Goal: Task Accomplishment & Management: Use online tool/utility

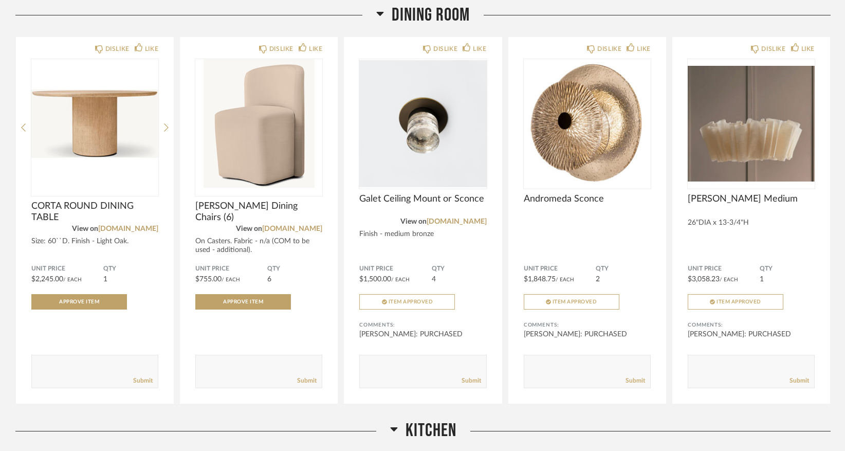
scroll to position [971, 0]
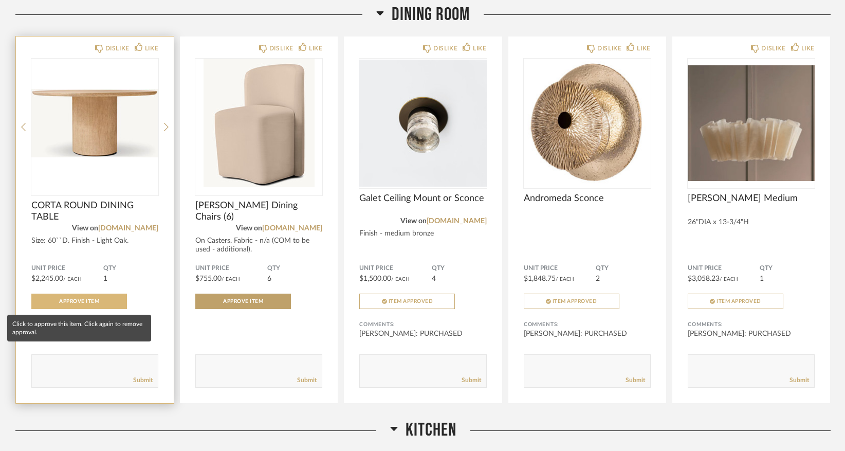
click at [90, 304] on span "Approve Item" at bounding box center [79, 301] width 40 height 5
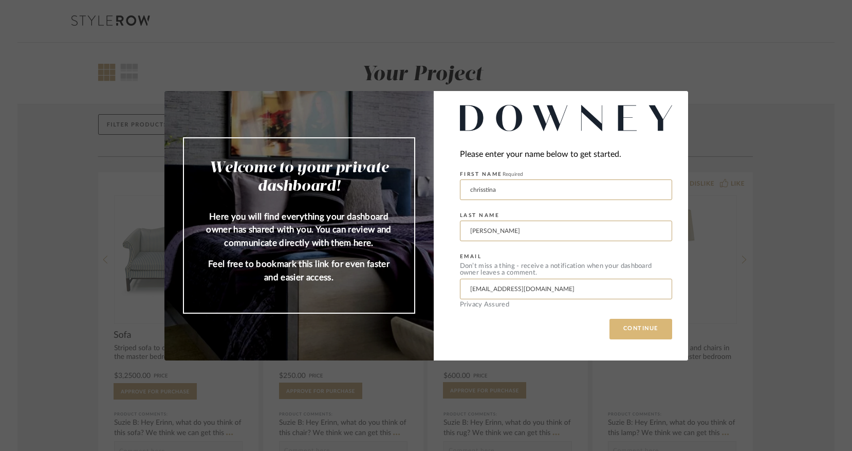
click at [653, 331] on button "CONTINUE" at bounding box center [641, 329] width 63 height 21
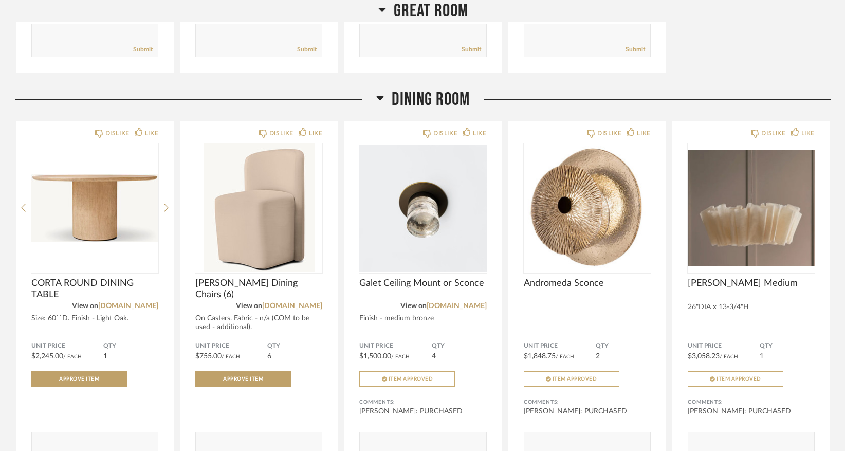
scroll to position [905, 0]
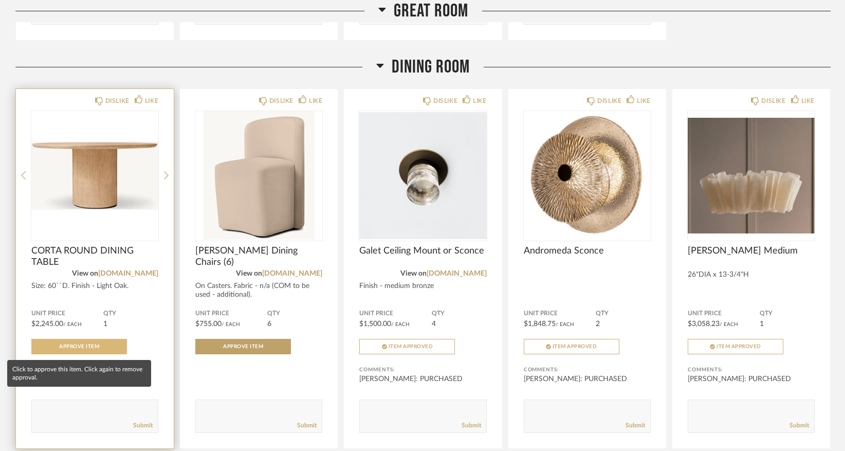
click at [100, 347] on button "Approve Item" at bounding box center [79, 346] width 96 height 15
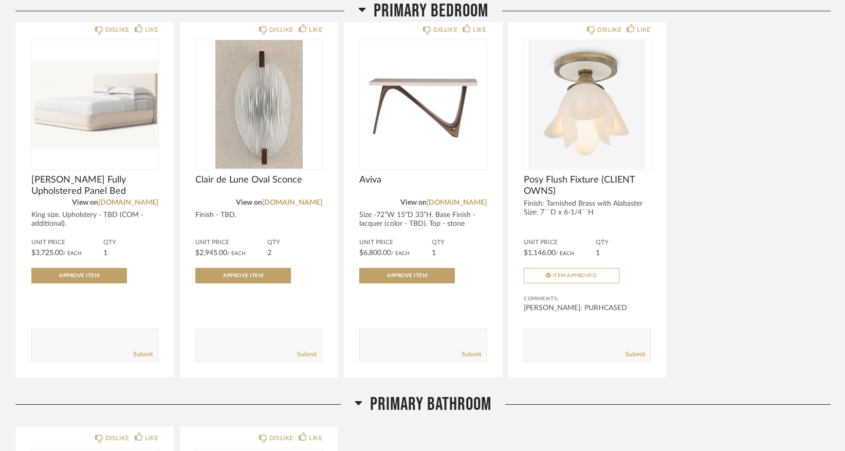
scroll to position [1780, 0]
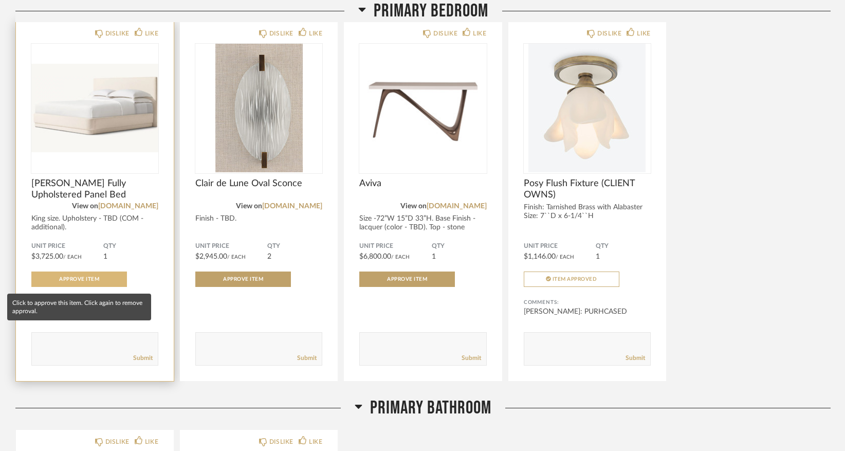
click at [90, 278] on span "Approve Item" at bounding box center [79, 279] width 40 height 5
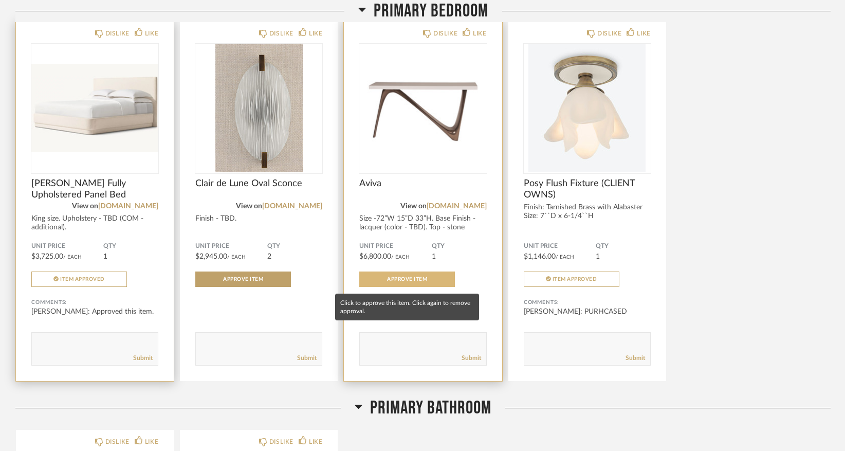
click at [412, 287] on button "Approve Item" at bounding box center [407, 278] width 96 height 15
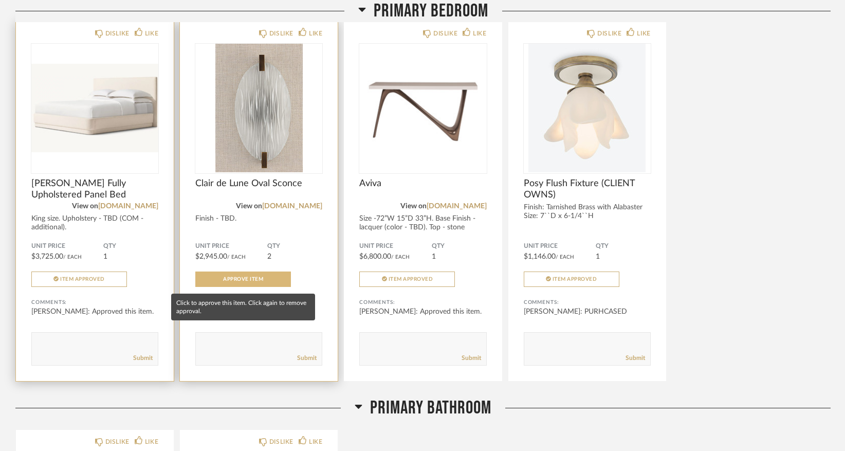
click at [247, 284] on button "Approve Item" at bounding box center [243, 278] width 96 height 15
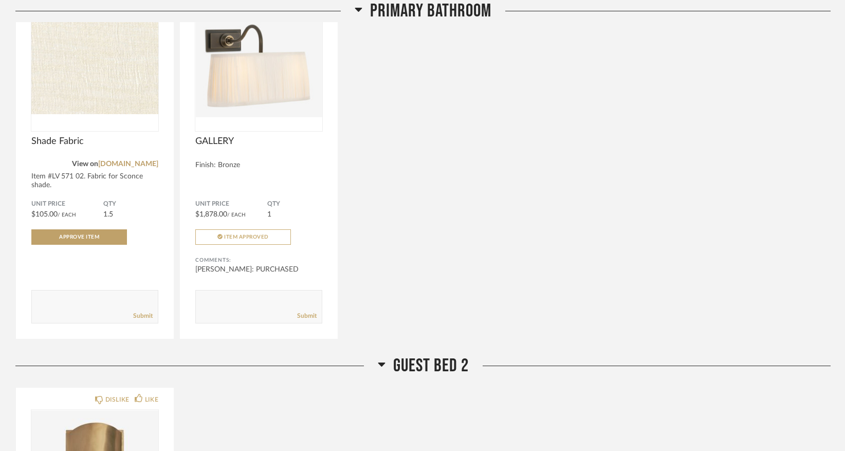
scroll to position [2239, 0]
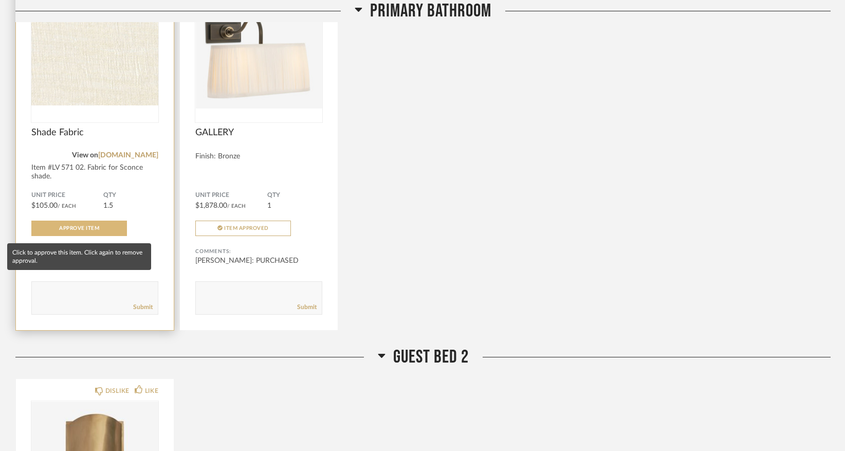
click at [109, 233] on button "Approve Item" at bounding box center [79, 228] width 96 height 15
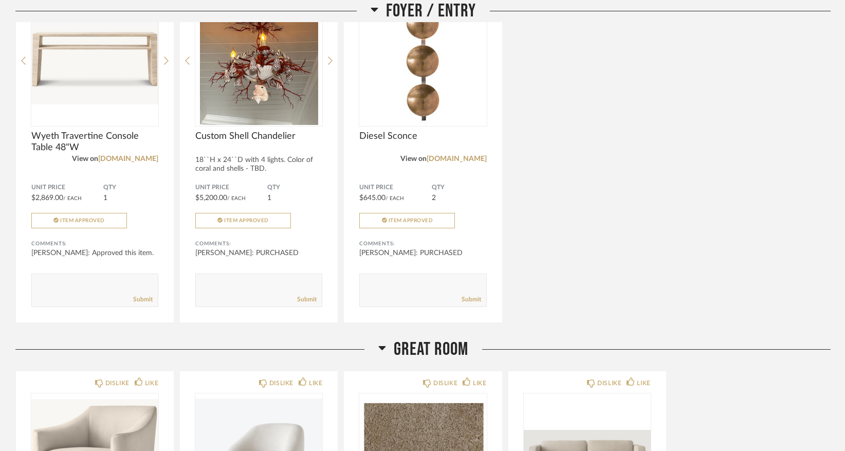
scroll to position [0, 0]
